Goal: Information Seeking & Learning: Find specific page/section

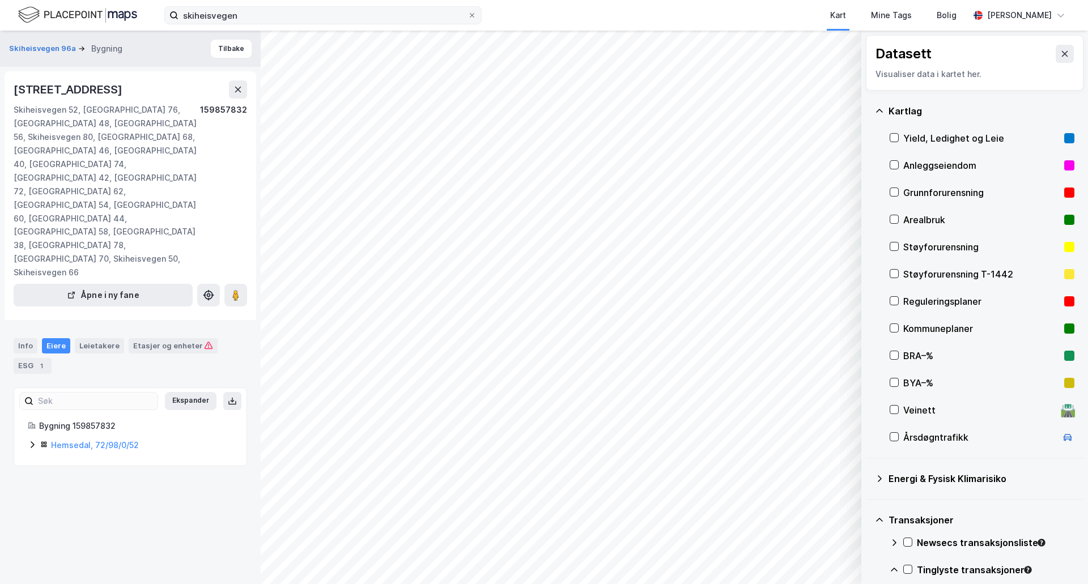
scroll to position [384, 0]
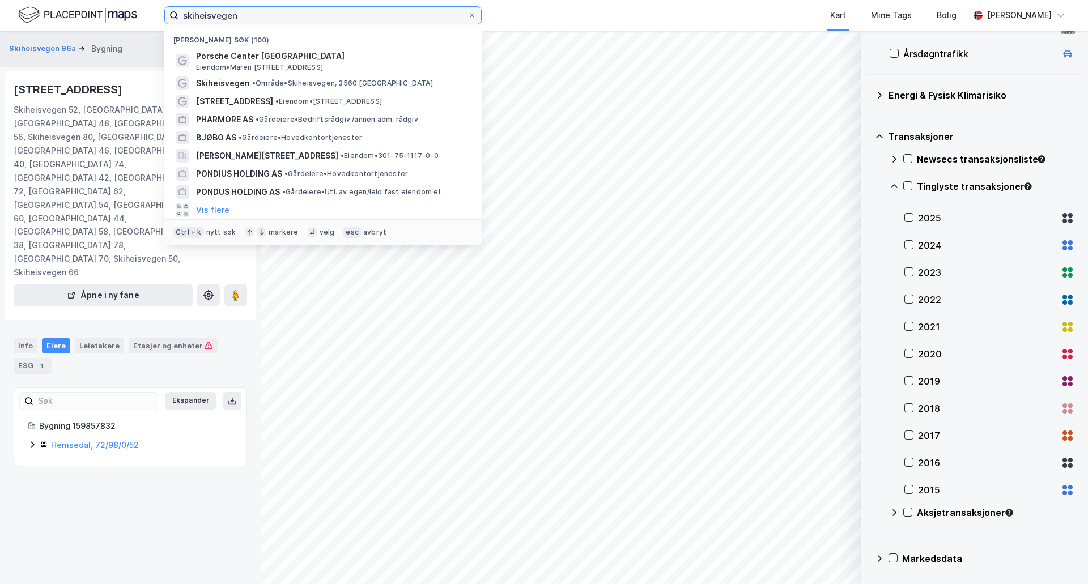
drag, startPoint x: 257, startPoint y: 17, endPoint x: 143, endPoint y: 13, distance: 114.0
click at [145, 17] on div "skiheisvegen Nylige søk (100) Porsche Center [GEOGRAPHIC_DATA] Eiendom • Maren …" at bounding box center [544, 15] width 1088 height 31
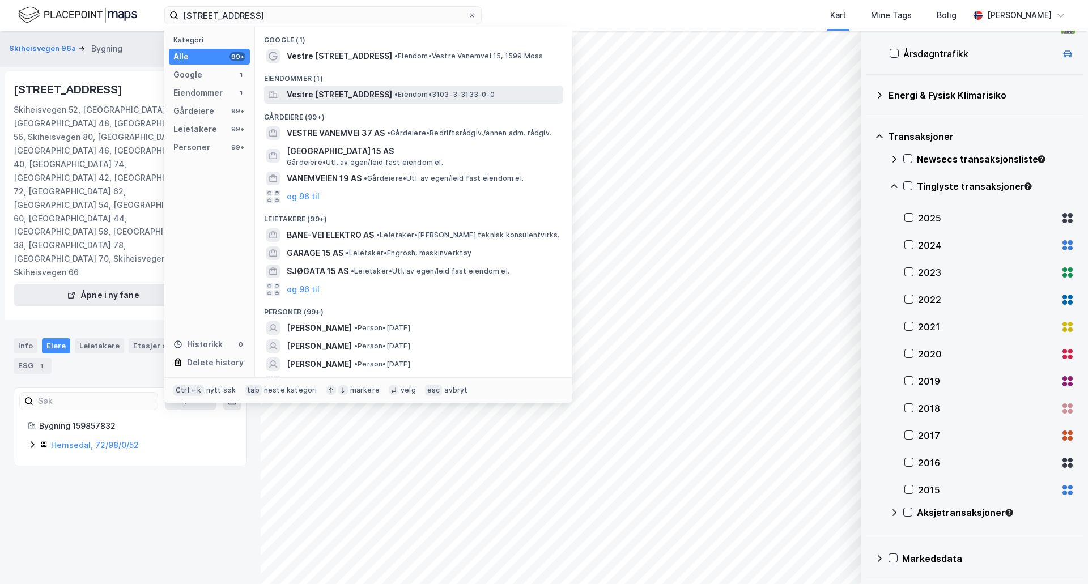
click at [309, 96] on span "Vestre [STREET_ADDRESS]" at bounding box center [339, 95] width 105 height 14
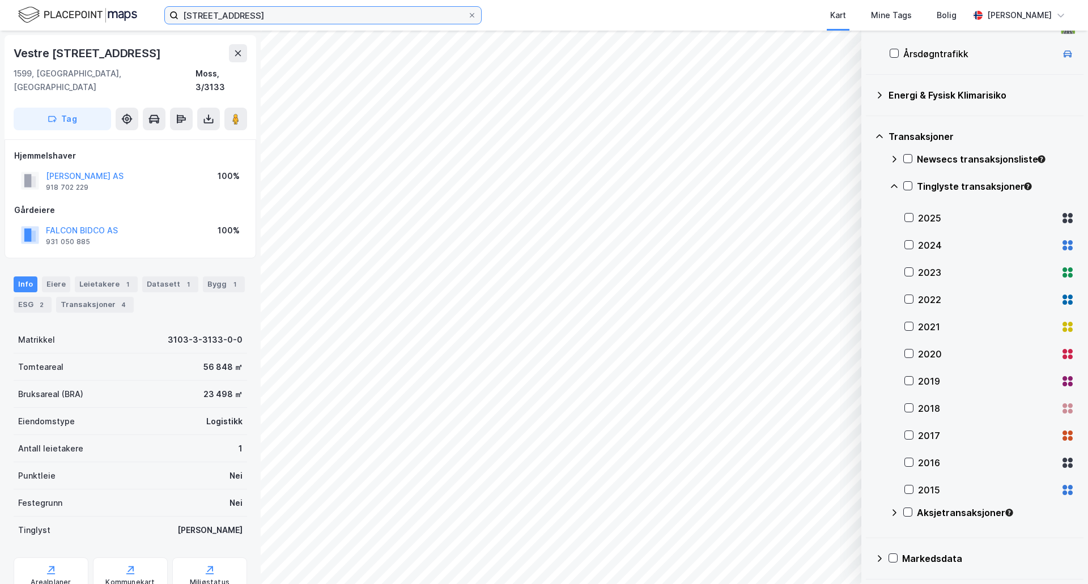
click at [286, 11] on input "[STREET_ADDRESS]" at bounding box center [322, 15] width 289 height 17
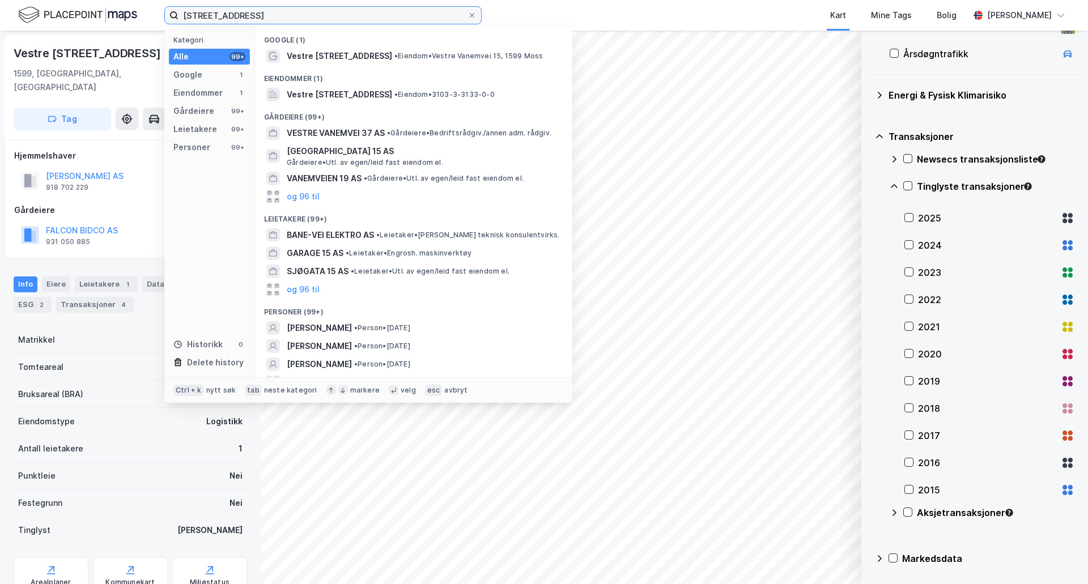
drag, startPoint x: 271, startPoint y: 12, endPoint x: 114, endPoint y: 0, distance: 157.5
click at [106, 12] on div "veste vanemvei 15 Kategori Alle 99+ Google 1 Eiendommer 1 Gårdeiere 99+ Leietak…" at bounding box center [544, 15] width 1088 height 31
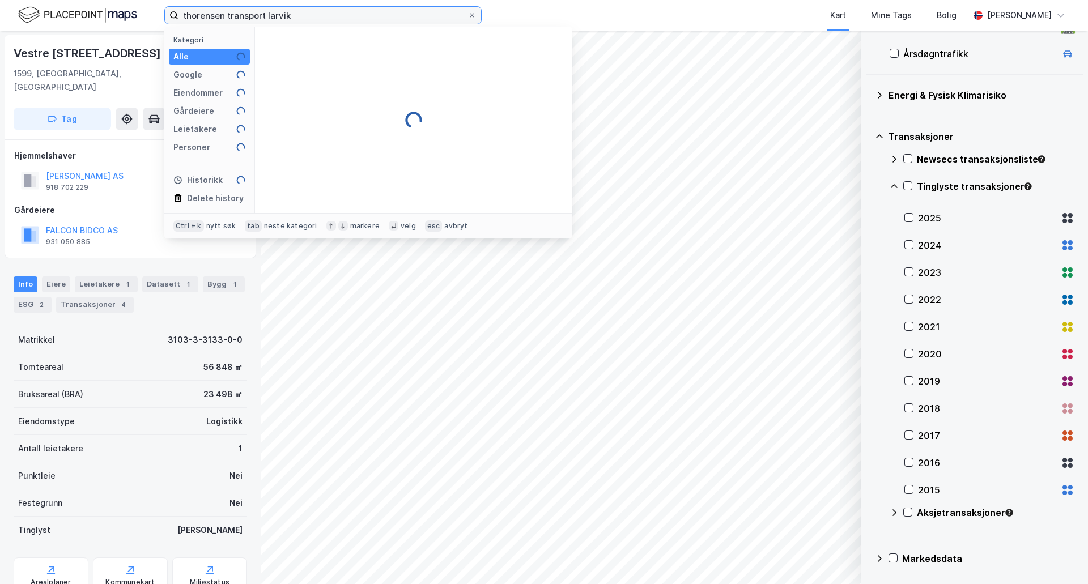
type input "thorensen transport larvik"
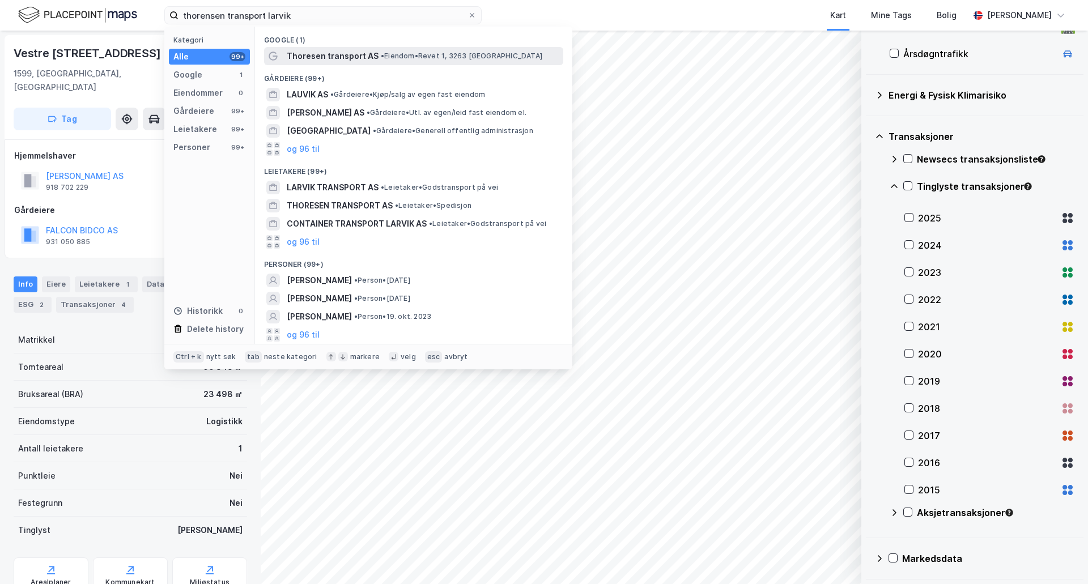
click at [325, 61] on span "Thoresen transport AS" at bounding box center [333, 56] width 92 height 14
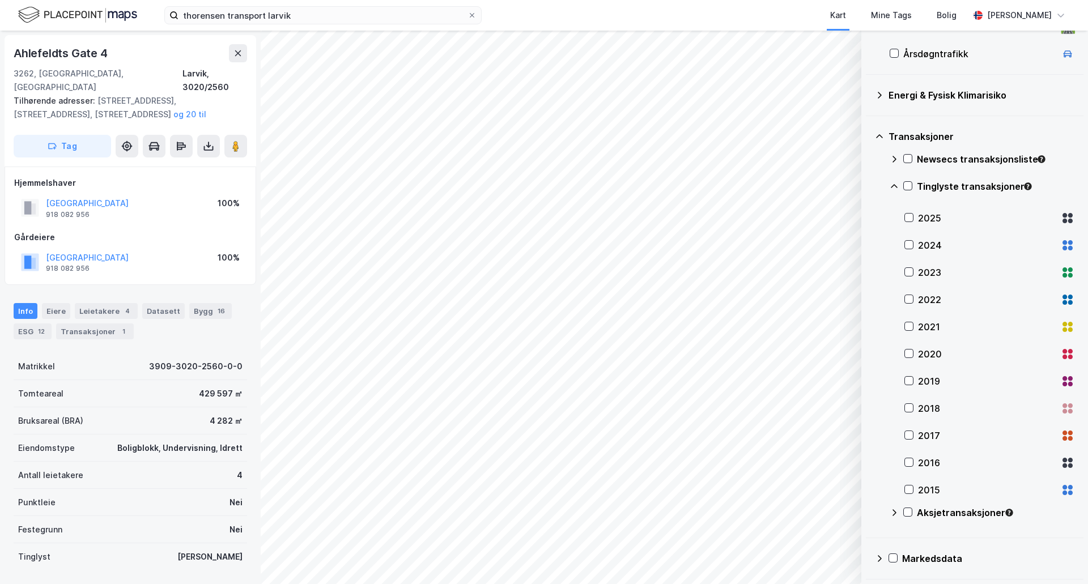
click at [246, 232] on div "© Mapbox © OpenStreetMap Improve this map © Maxar Datasett Visualiser data i ka…" at bounding box center [544, 308] width 1088 height 554
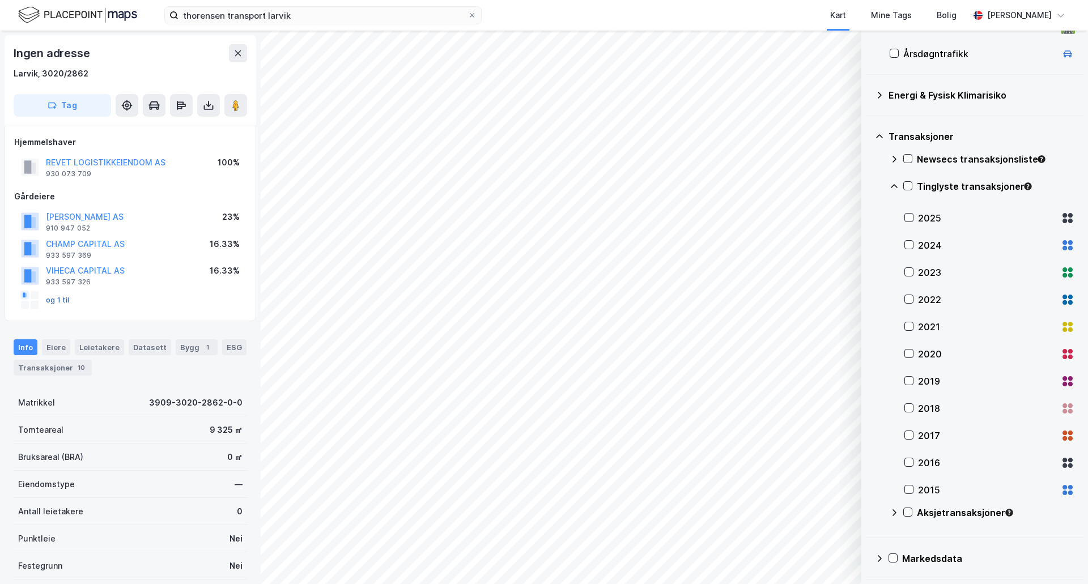
click at [0, 0] on button "og 1 til" at bounding box center [0, 0] width 0 height 0
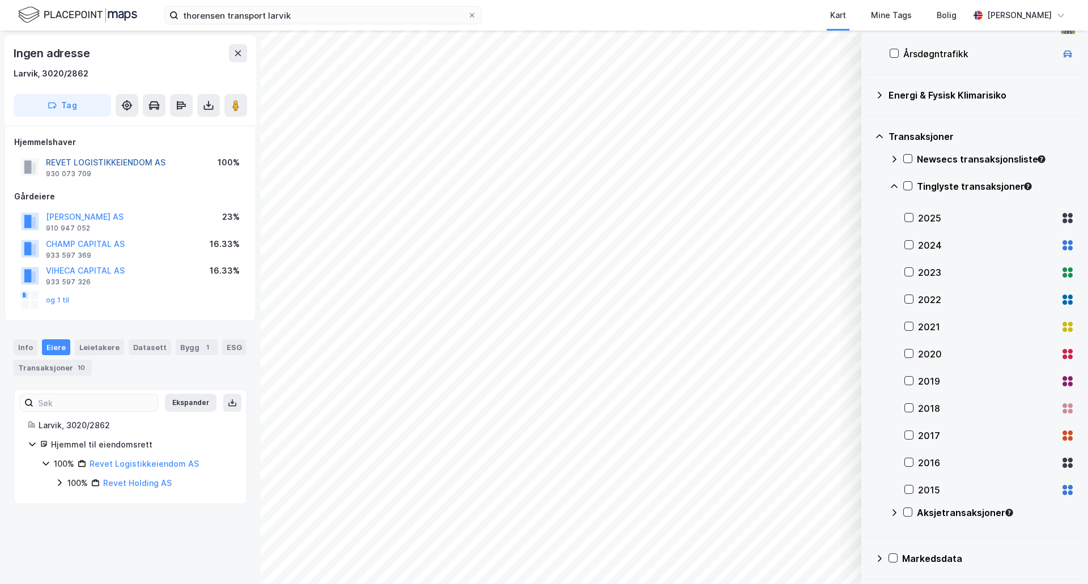
click at [0, 0] on button "REVET LOGISTIKKEIENDOM AS" at bounding box center [0, 0] width 0 height 0
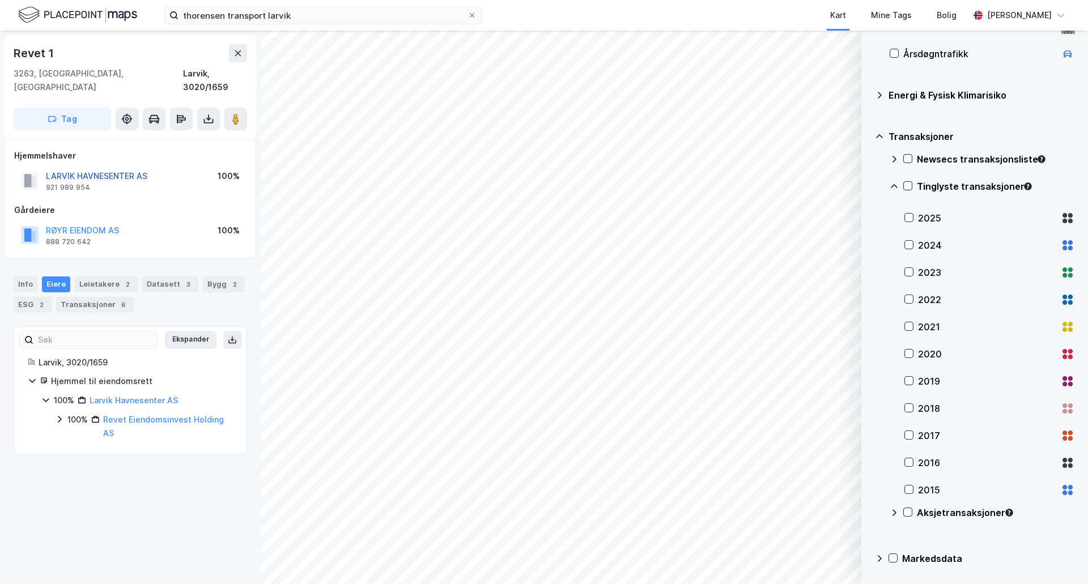
click at [0, 0] on button "LARVIK HAVNESENTER AS" at bounding box center [0, 0] width 0 height 0
